Goal: Information Seeking & Learning: Learn about a topic

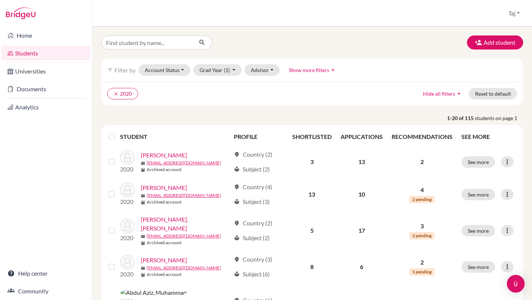
scroll to position [3, 0]
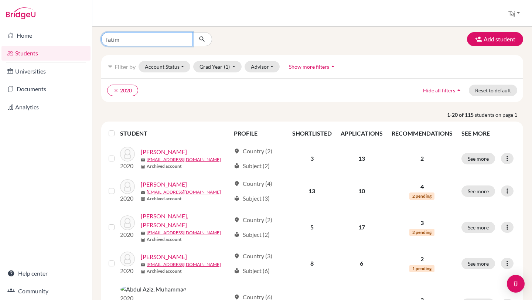
type input "fatima"
click button "submit" at bounding box center [202, 39] width 20 height 14
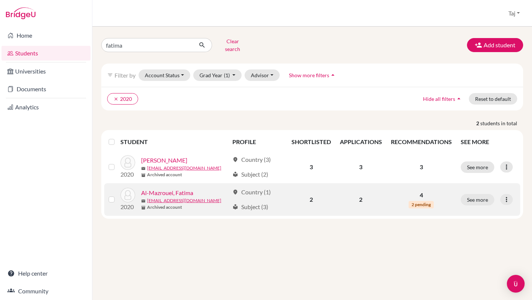
click at [189, 188] on link "Al-Mazrouei, Fatima" at bounding box center [167, 192] width 52 height 9
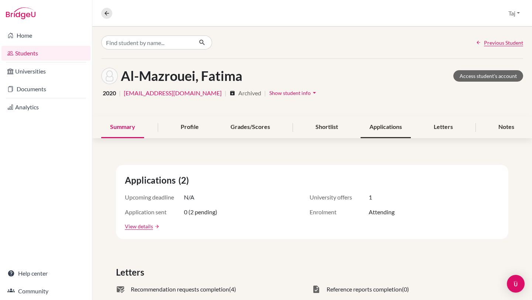
click at [378, 128] on div "Applications" at bounding box center [385, 127] width 50 height 22
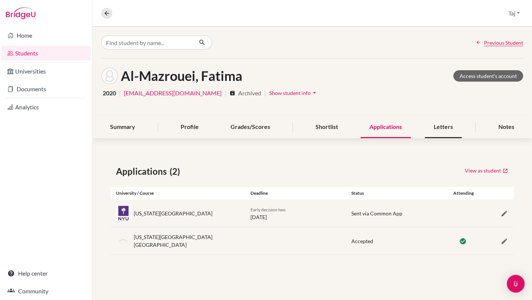
click at [432, 129] on div "Letters" at bounding box center [443, 127] width 37 height 22
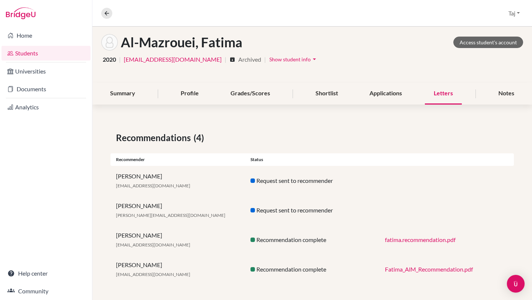
scroll to position [35, 0]
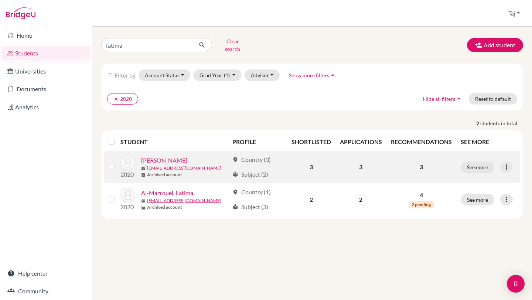
click at [171, 156] on link "[PERSON_NAME]" at bounding box center [164, 160] width 46 height 9
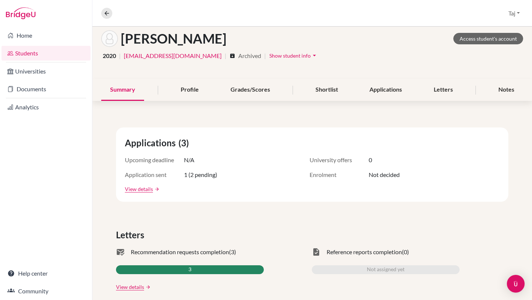
scroll to position [38, 0]
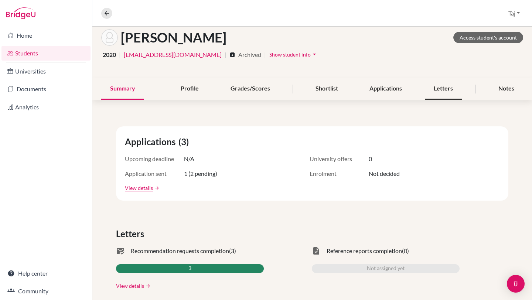
click at [435, 89] on div "Letters" at bounding box center [443, 89] width 37 height 22
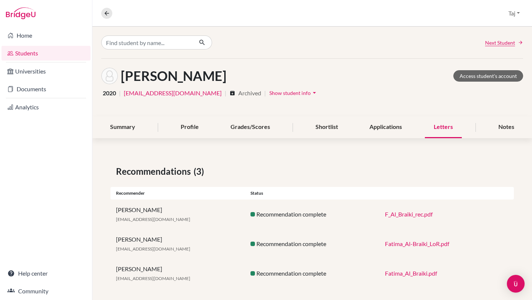
scroll to position [6, 0]
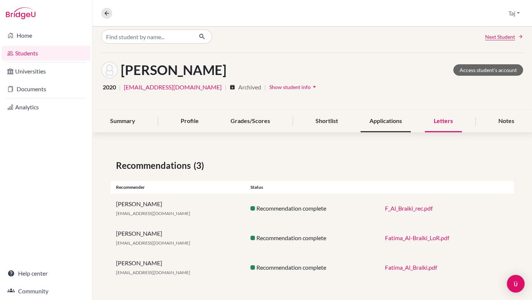
click at [379, 123] on div "Applications" at bounding box center [385, 121] width 50 height 22
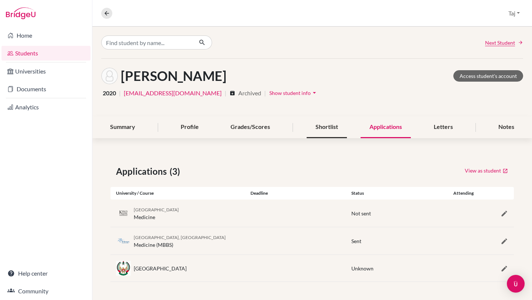
click at [327, 129] on div "Shortlist" at bounding box center [326, 127] width 40 height 22
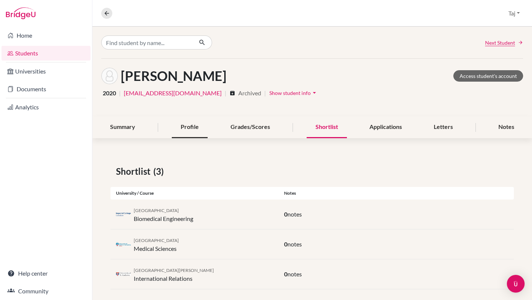
click at [196, 128] on div "Profile" at bounding box center [190, 127] width 36 height 22
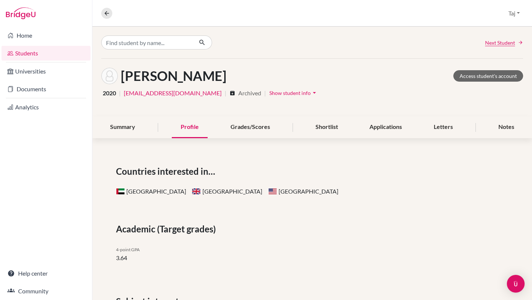
scroll to position [32, 0]
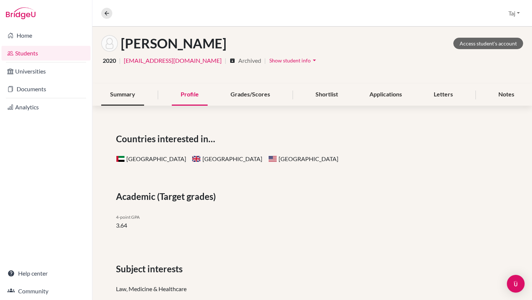
click at [126, 103] on div "Summary" at bounding box center [122, 95] width 43 height 22
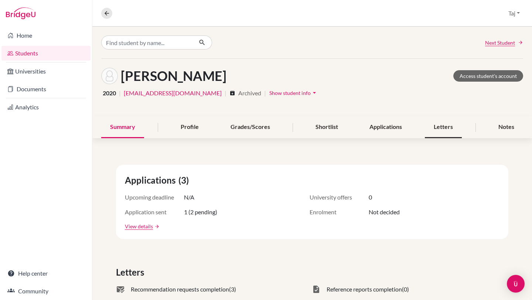
click at [444, 127] on div "Letters" at bounding box center [443, 127] width 37 height 22
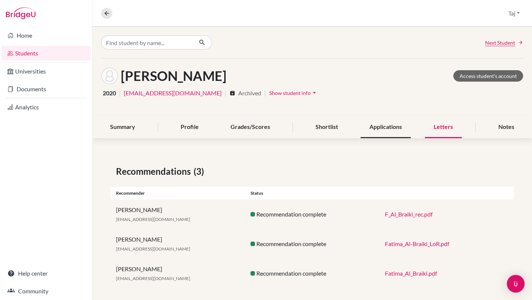
click at [399, 129] on div "Applications" at bounding box center [385, 127] width 50 height 22
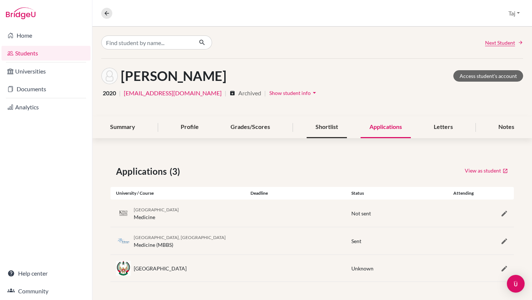
click at [324, 131] on div "Shortlist" at bounding box center [326, 127] width 40 height 22
